Goal: Task Accomplishment & Management: Use online tool/utility

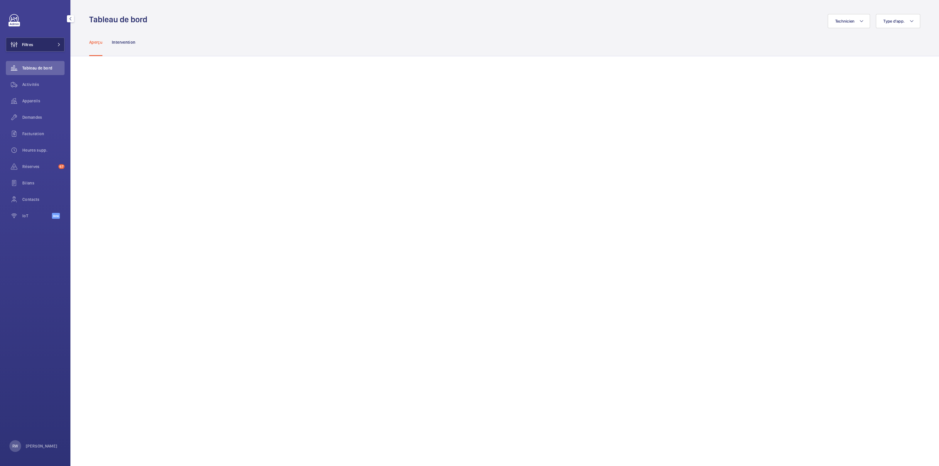
click at [52, 45] on button "Filtres" at bounding box center [35, 45] width 59 height 14
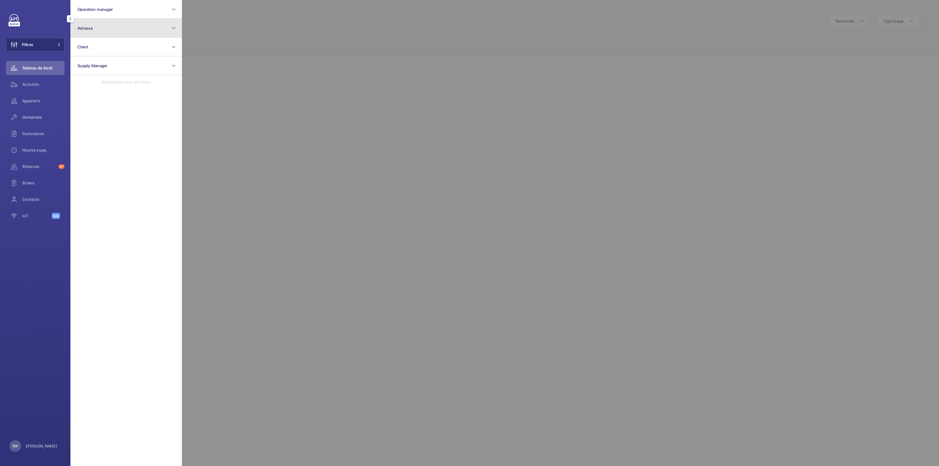
click at [109, 31] on button "Adresse" at bounding box center [125, 28] width 111 height 19
type input "[STREET_ADDRESS][PERSON_NAME]"
drag, startPoint x: 77, startPoint y: 65, endPoint x: 149, endPoint y: 54, distance: 73.0
click at [78, 64] on input "28 [PERSON_NAME] - [STREET_ADDRESS][PERSON_NAME]" at bounding box center [79, 66] width 12 height 12
checkbox input "true"
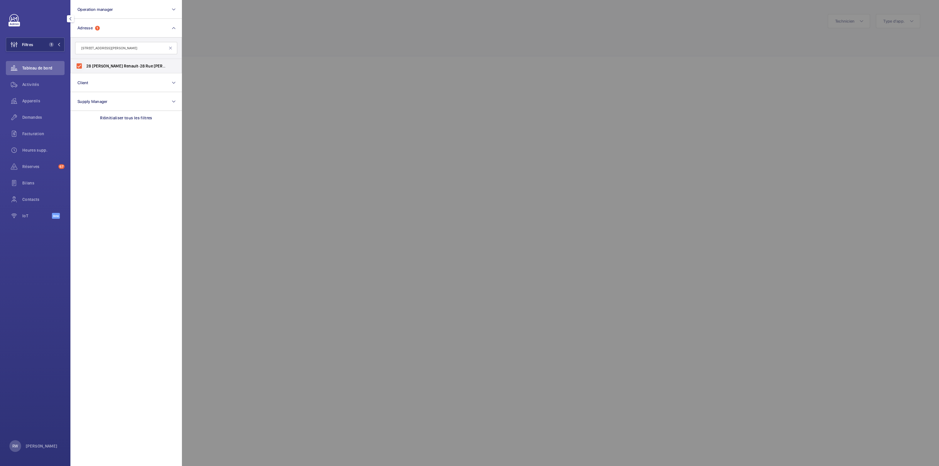
click at [383, 52] on div at bounding box center [651, 233] width 939 height 466
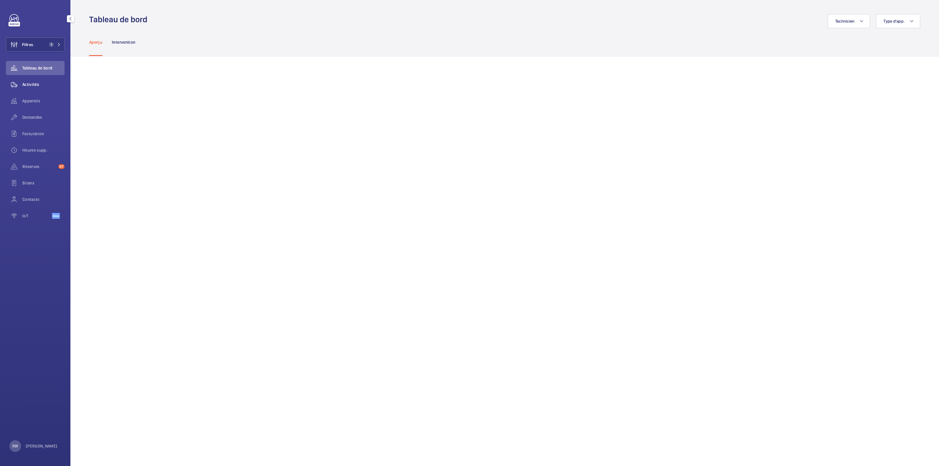
click at [33, 83] on span "Activités" at bounding box center [43, 85] width 42 height 6
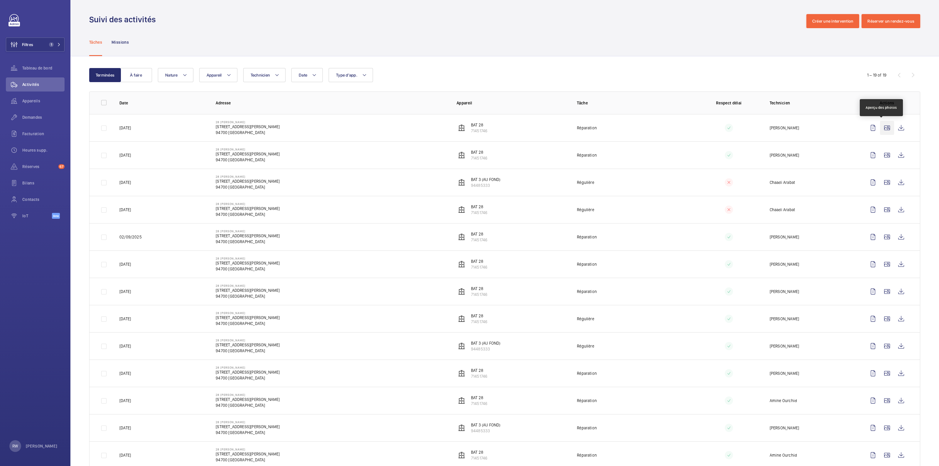
click at [882, 128] on wm-front-icon-button at bounding box center [887, 128] width 14 height 14
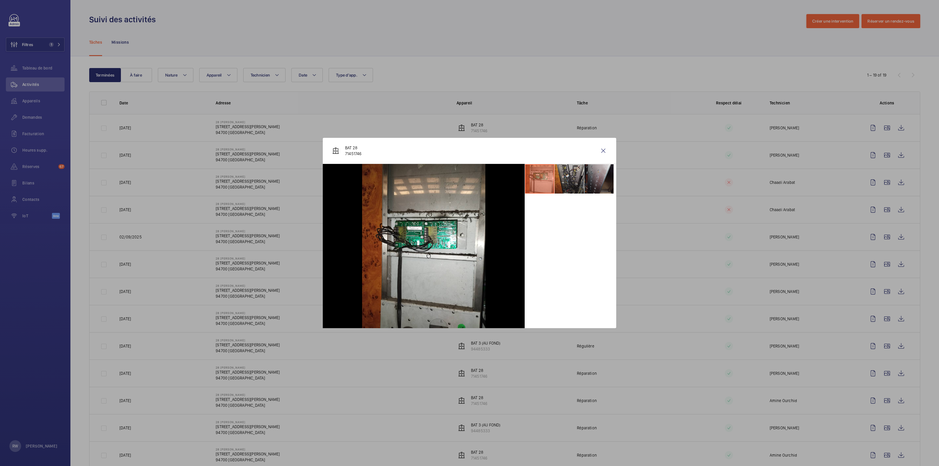
click at [572, 180] on li at bounding box center [568, 178] width 29 height 29
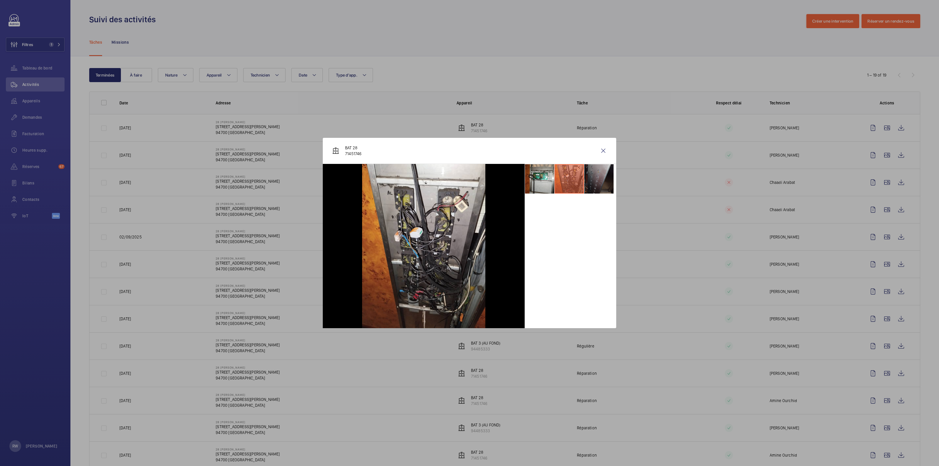
click at [594, 178] on li at bounding box center [598, 178] width 29 height 29
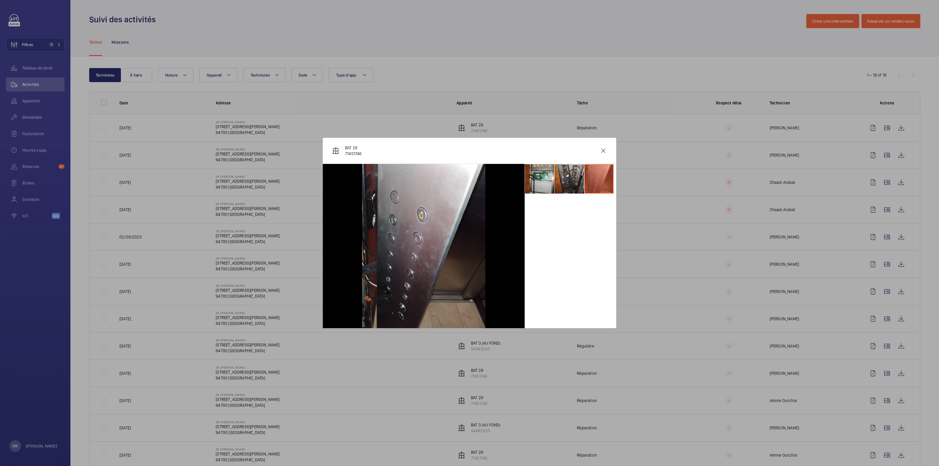
click at [576, 177] on li at bounding box center [568, 178] width 29 height 29
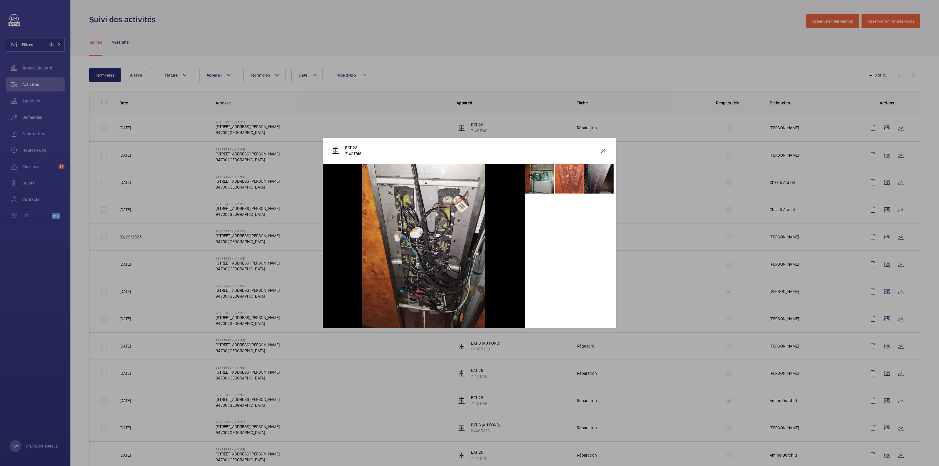
click at [531, 180] on li at bounding box center [539, 178] width 29 height 29
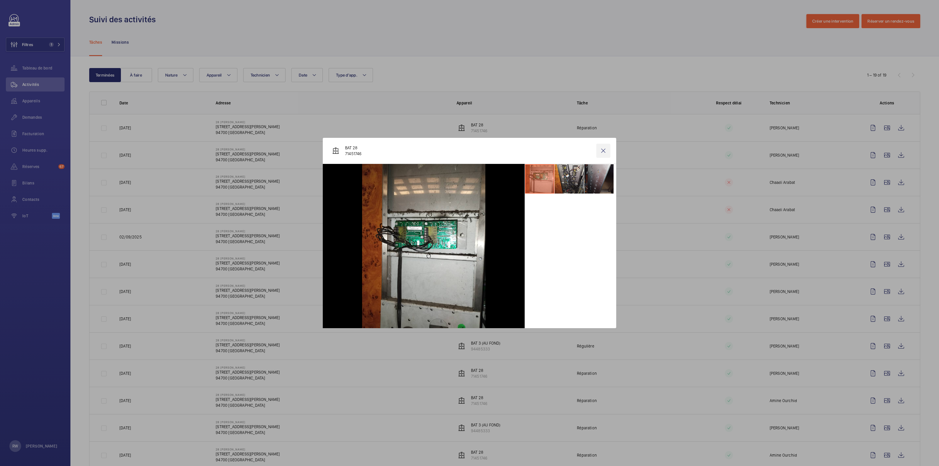
click at [603, 154] on wm-front-icon-button at bounding box center [603, 151] width 14 height 14
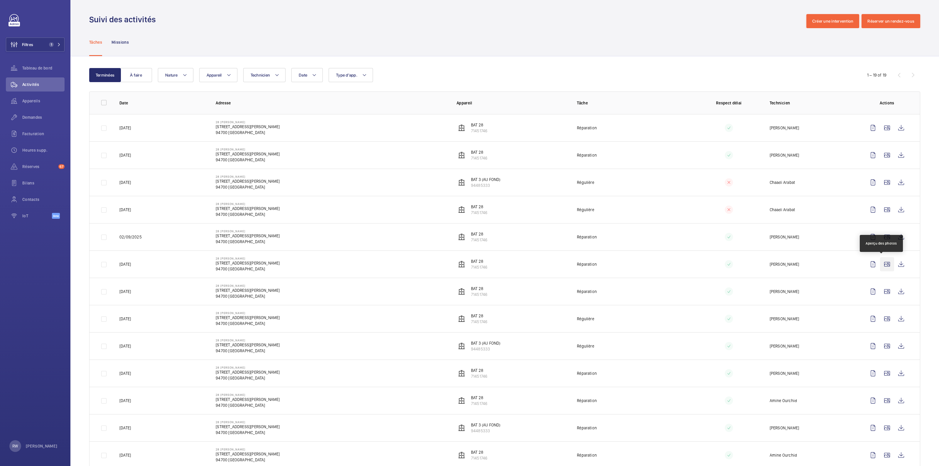
click at [882, 265] on wm-front-icon-button at bounding box center [887, 264] width 14 height 14
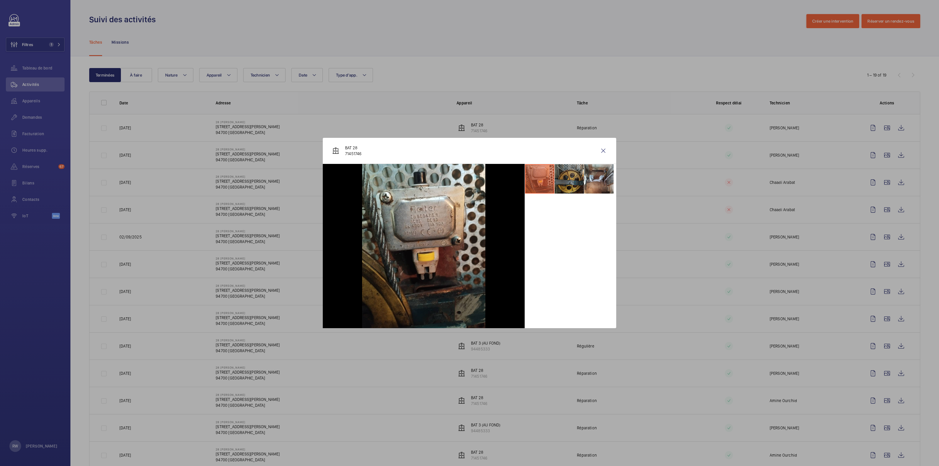
click at [572, 181] on li at bounding box center [568, 178] width 29 height 29
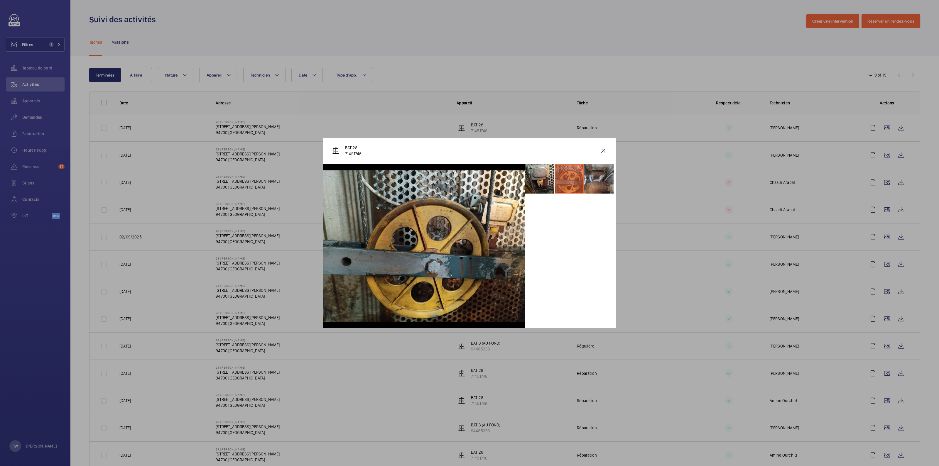
click at [602, 179] on li at bounding box center [598, 178] width 29 height 29
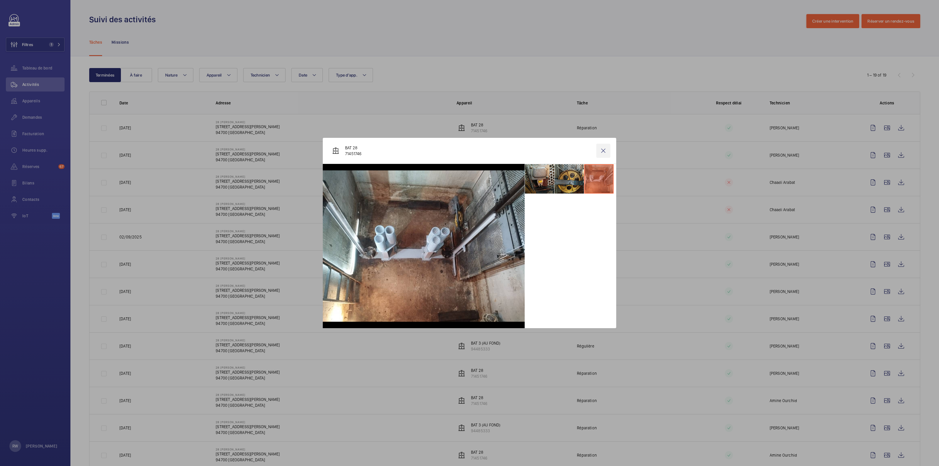
click at [603, 150] on wm-front-icon-button at bounding box center [603, 151] width 14 height 14
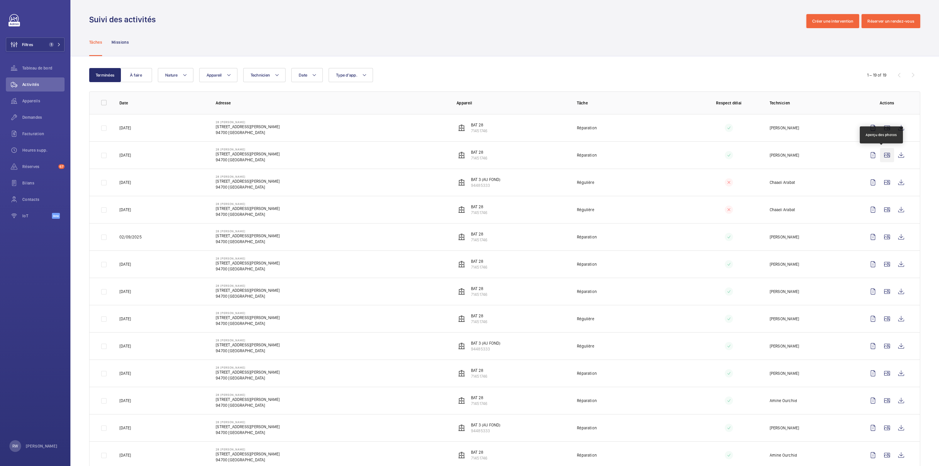
click at [882, 154] on wm-front-icon-button at bounding box center [887, 155] width 14 height 14
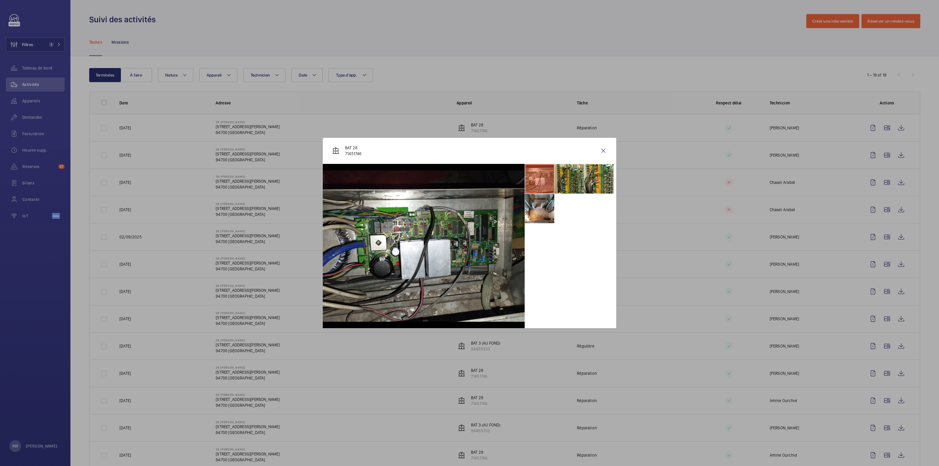
click at [574, 181] on li at bounding box center [568, 178] width 29 height 29
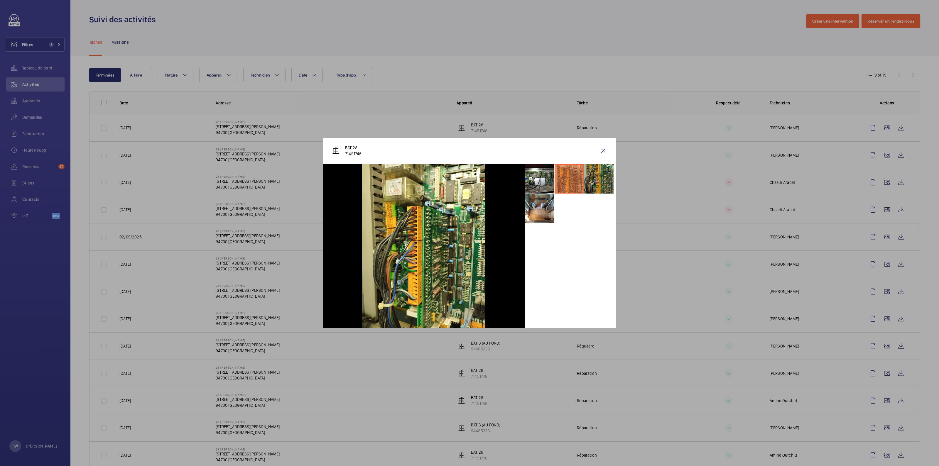
click at [597, 180] on li at bounding box center [598, 178] width 29 height 29
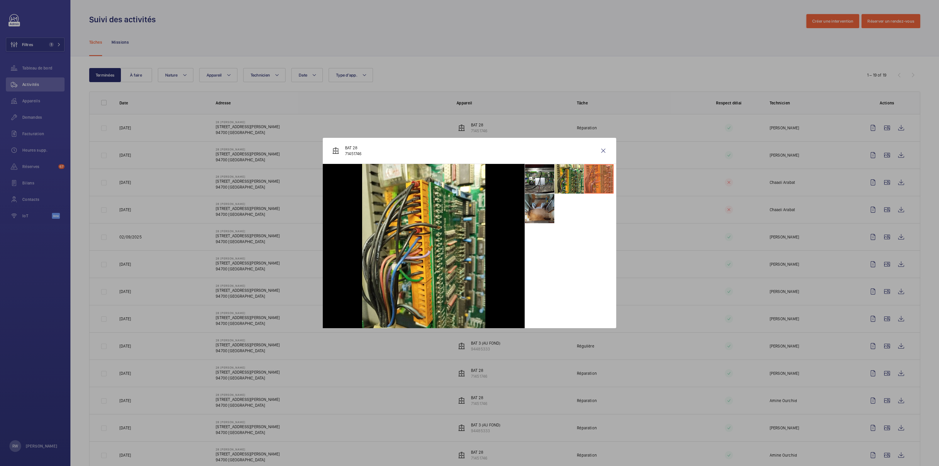
click at [543, 211] on li at bounding box center [539, 208] width 29 height 29
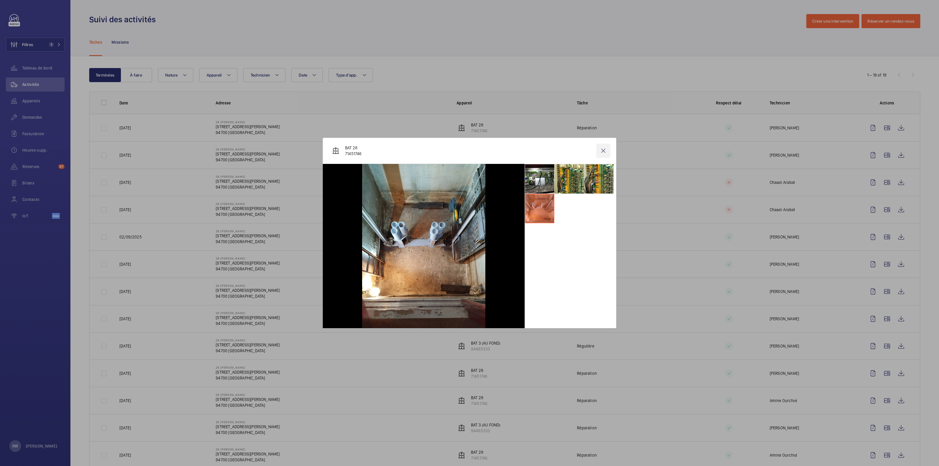
click at [603, 149] on wm-front-icon-button at bounding box center [603, 151] width 14 height 14
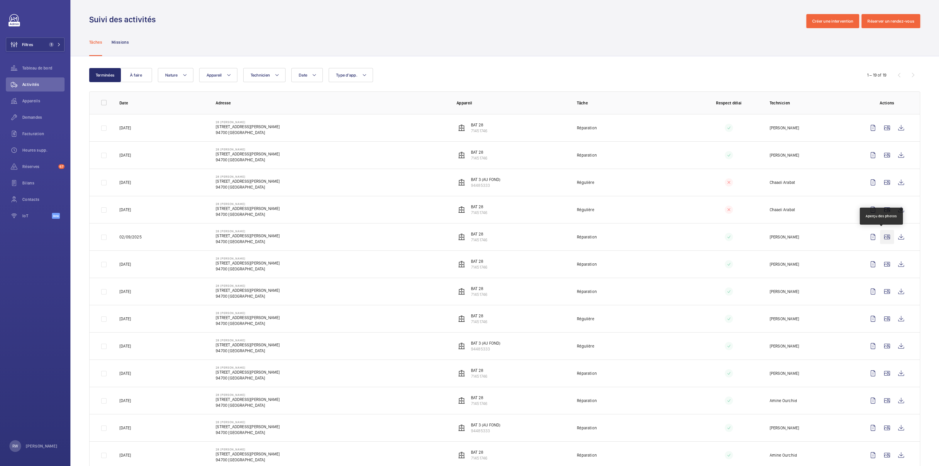
click at [882, 235] on wm-front-icon-button at bounding box center [887, 237] width 14 height 14
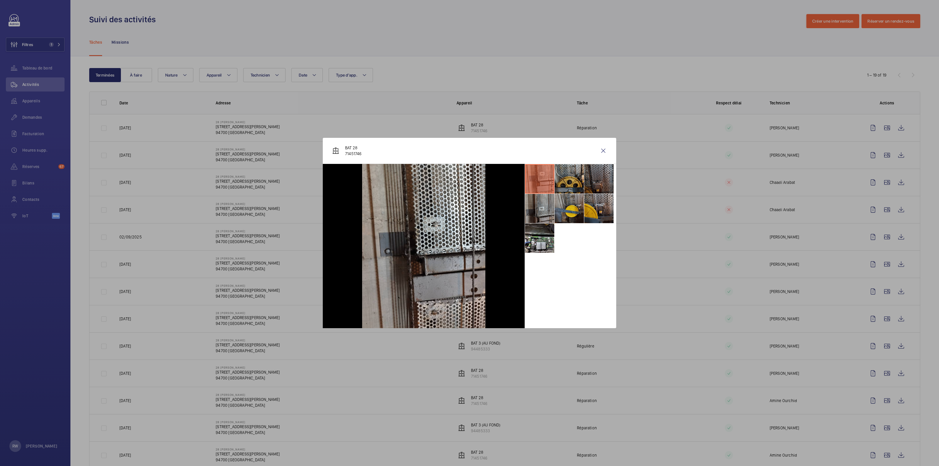
drag, startPoint x: 582, startPoint y: 179, endPoint x: 592, endPoint y: 180, distance: 10.3
click at [578, 180] on li at bounding box center [568, 178] width 29 height 29
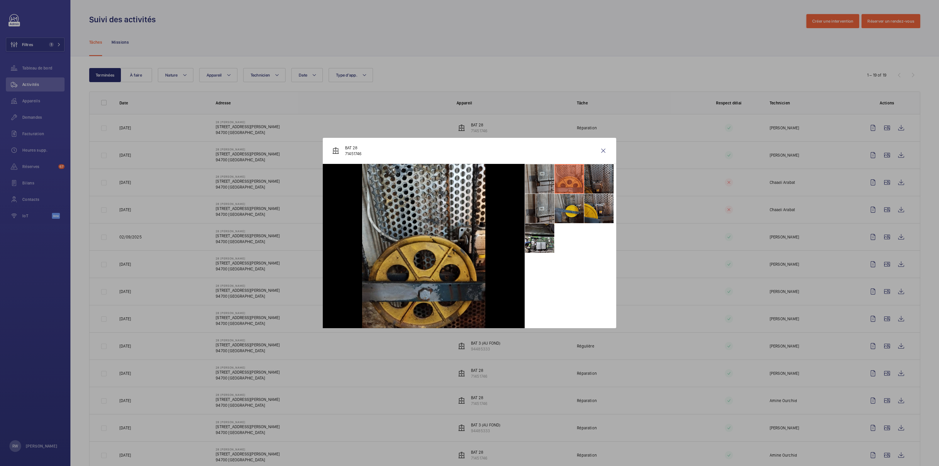
click at [596, 180] on li at bounding box center [598, 178] width 29 height 29
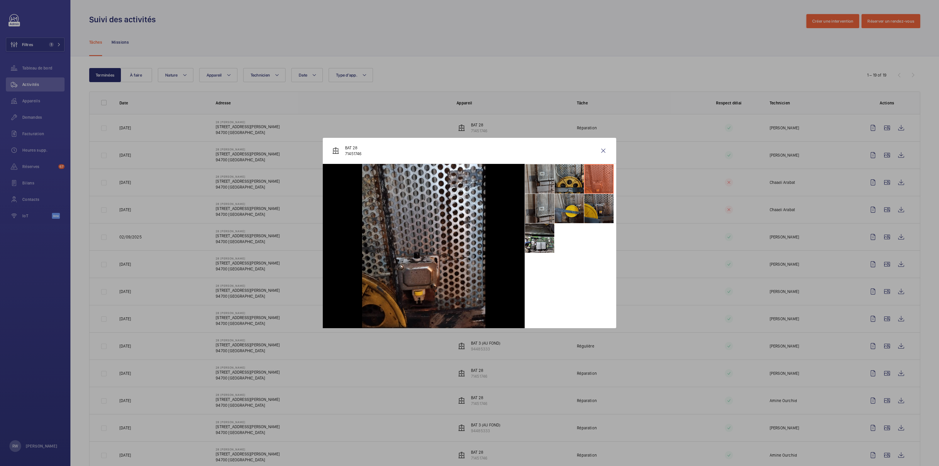
click at [593, 206] on li at bounding box center [598, 208] width 29 height 29
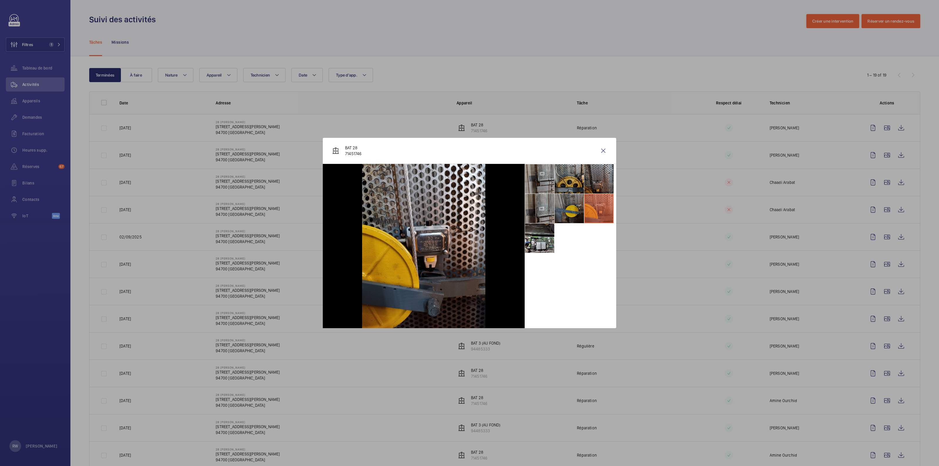
click at [565, 207] on li at bounding box center [568, 208] width 29 height 29
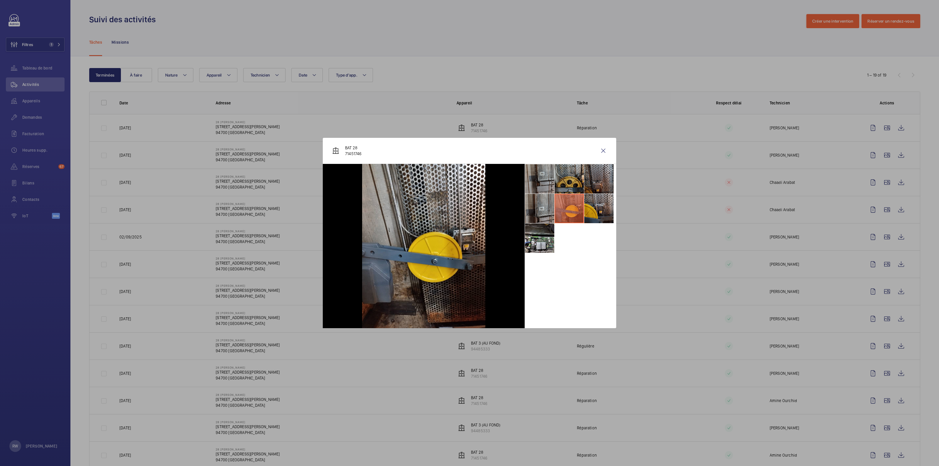
click at [524, 208] on div at bounding box center [424, 246] width 202 height 164
click at [540, 212] on li at bounding box center [539, 208] width 29 height 29
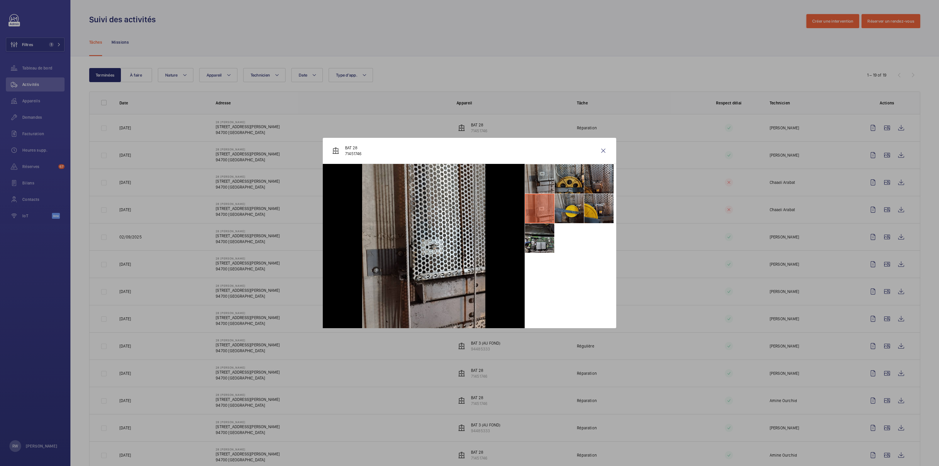
click at [537, 235] on li at bounding box center [539, 238] width 29 height 29
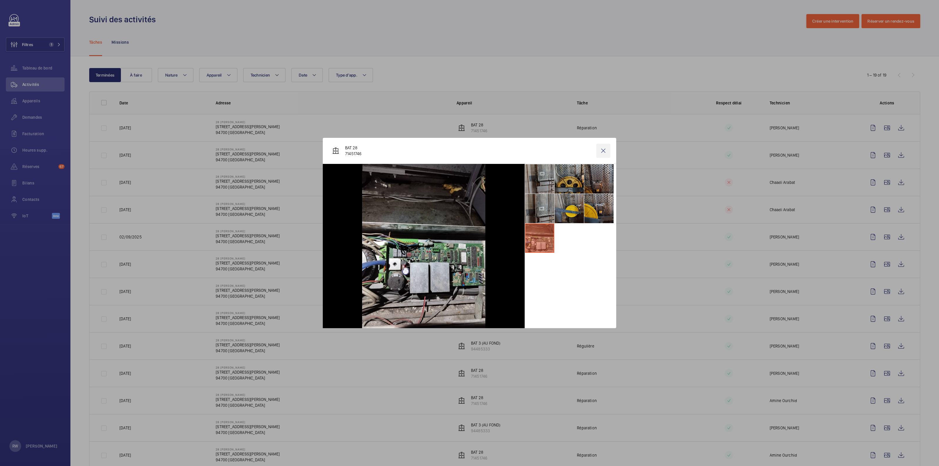
click at [604, 151] on wm-front-icon-button at bounding box center [603, 151] width 14 height 14
